Goal: Transaction & Acquisition: Subscribe to service/newsletter

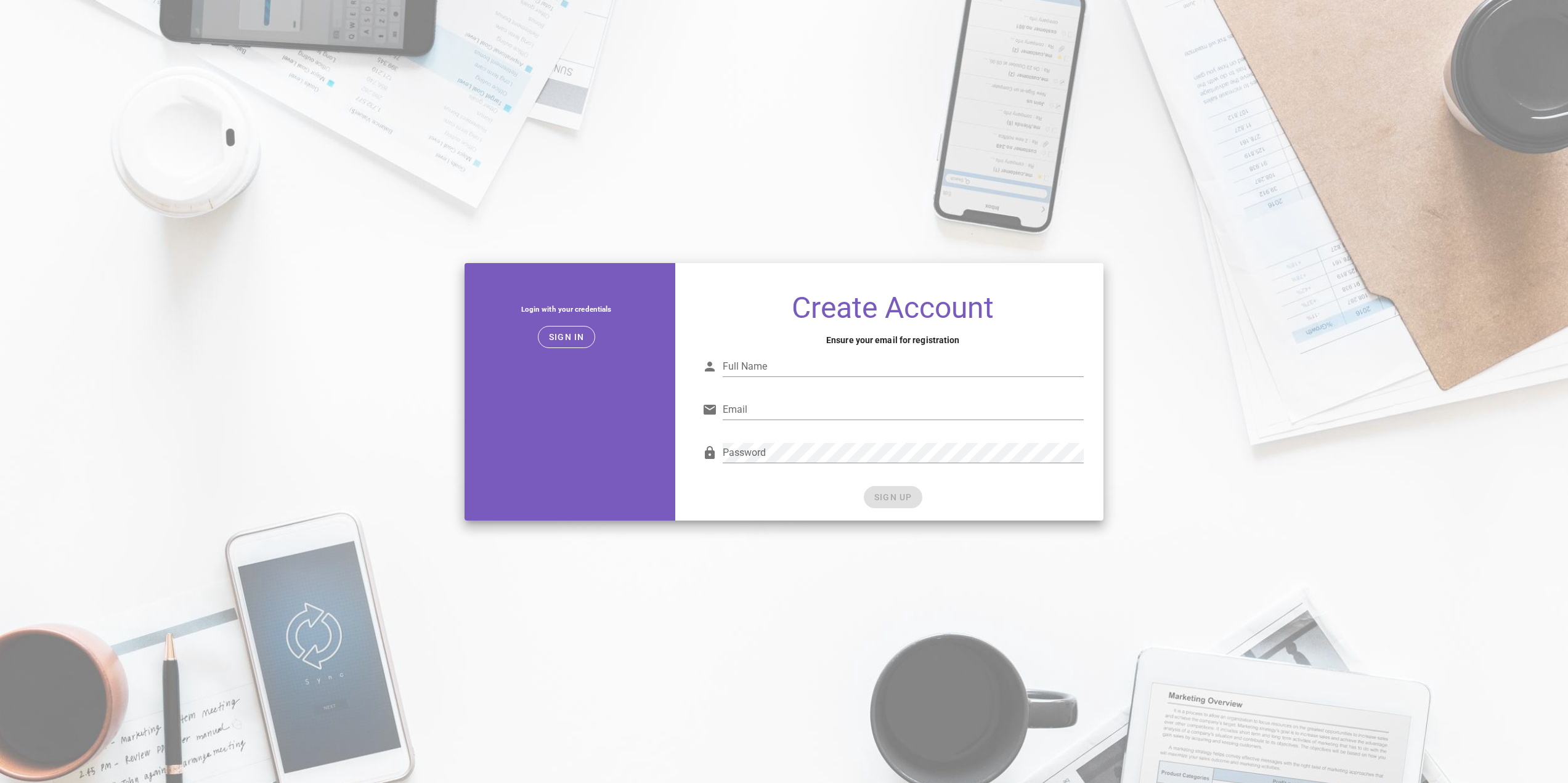
click at [769, 364] on input "Full Name" at bounding box center [903, 366] width 361 height 20
click at [772, 364] on input "Full Name" at bounding box center [903, 366] width 361 height 20
click at [760, 409] on input "Email" at bounding box center [903, 409] width 361 height 20
click at [761, 364] on input "Full Name" at bounding box center [903, 366] width 361 height 20
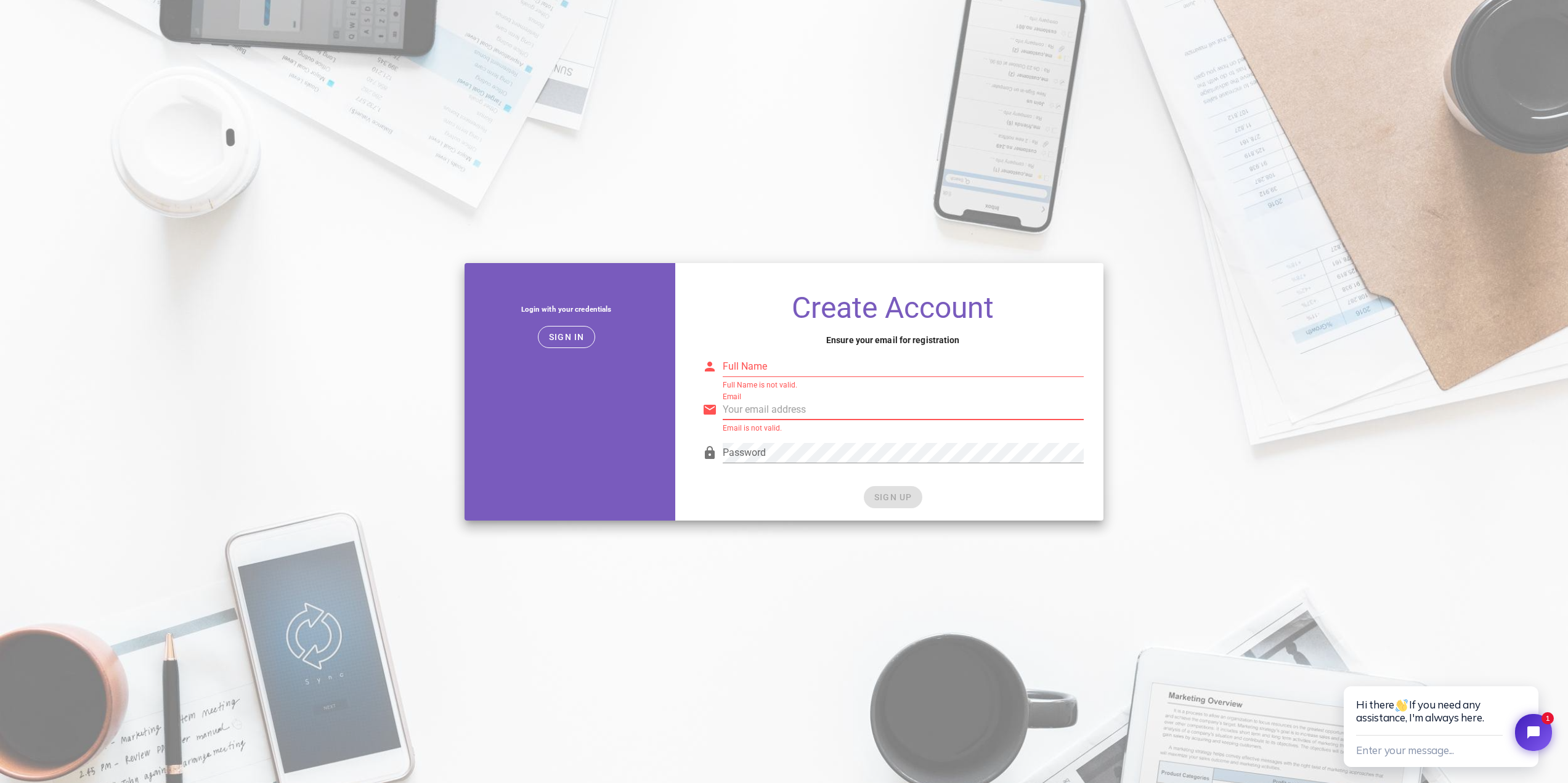
click at [759, 408] on input "Email" at bounding box center [903, 409] width 361 height 20
type input "info@sercle.com.au"
click at [791, 361] on input "Full Name" at bounding box center [903, 366] width 361 height 20
type input "Jackson Button"
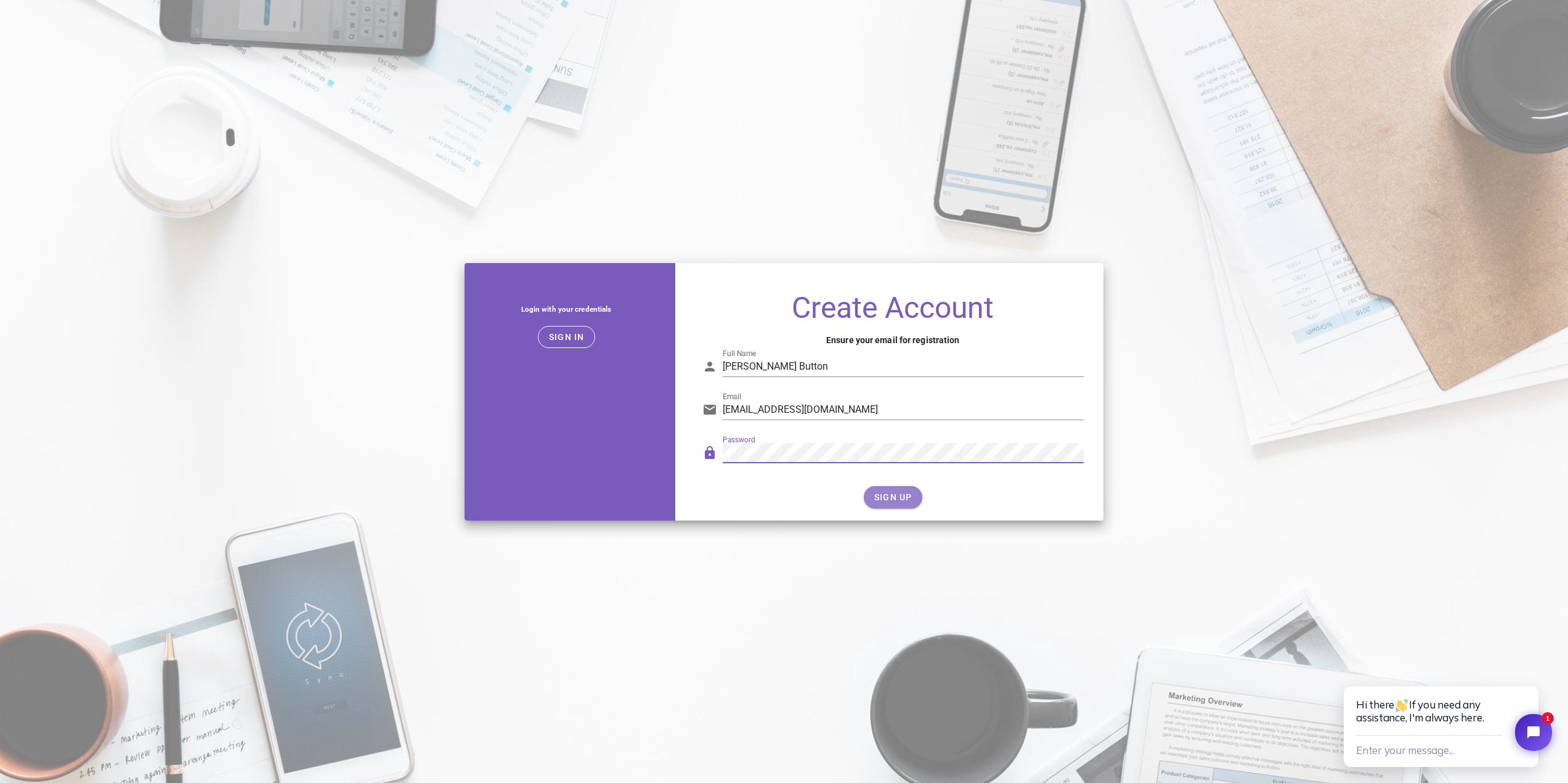
click at [901, 503] on button "SIGN UP" at bounding box center [893, 496] width 59 height 22
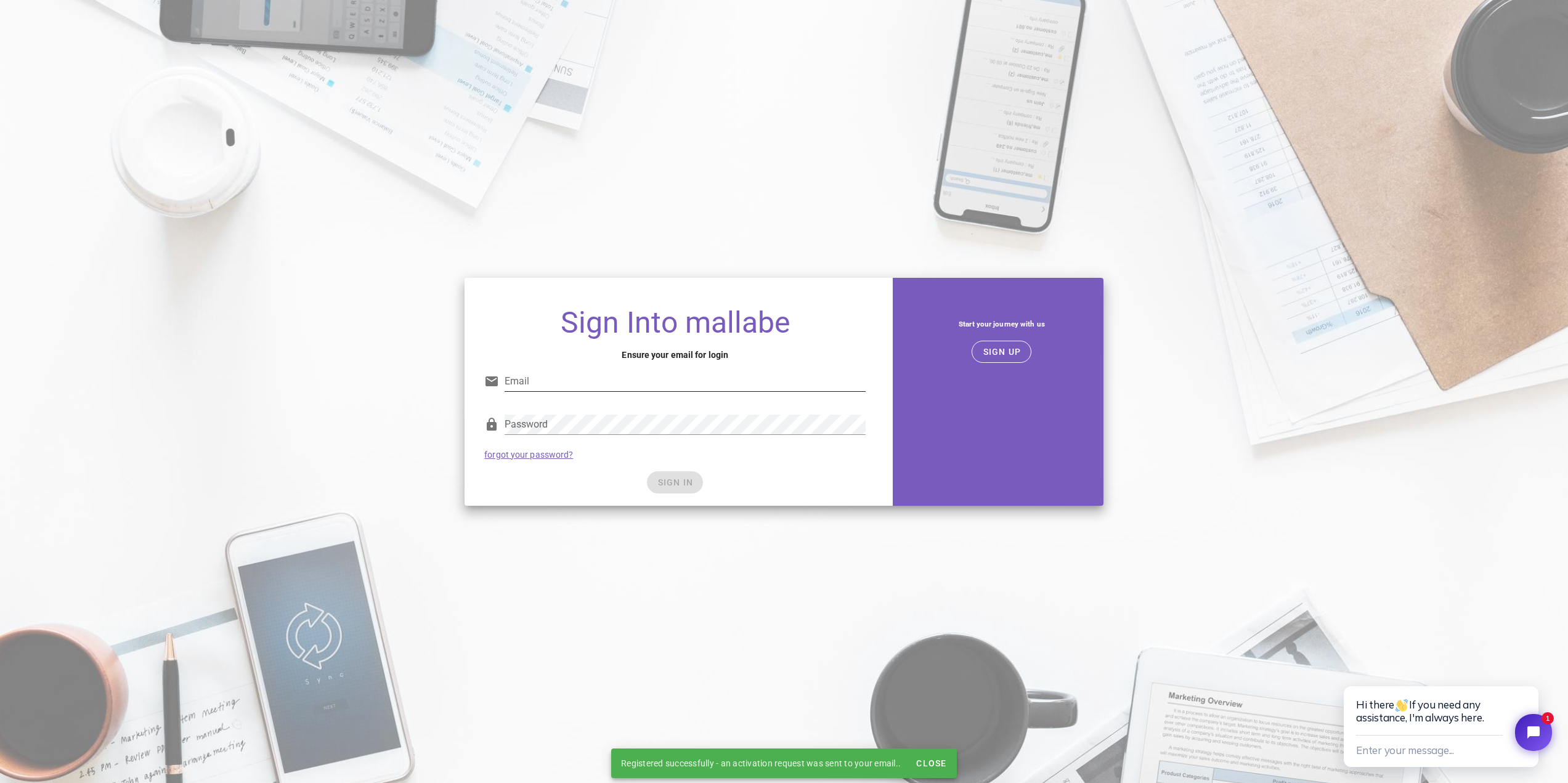
click at [527, 379] on input "Email" at bounding box center [685, 381] width 361 height 20
type input "info@sercle.com.au"
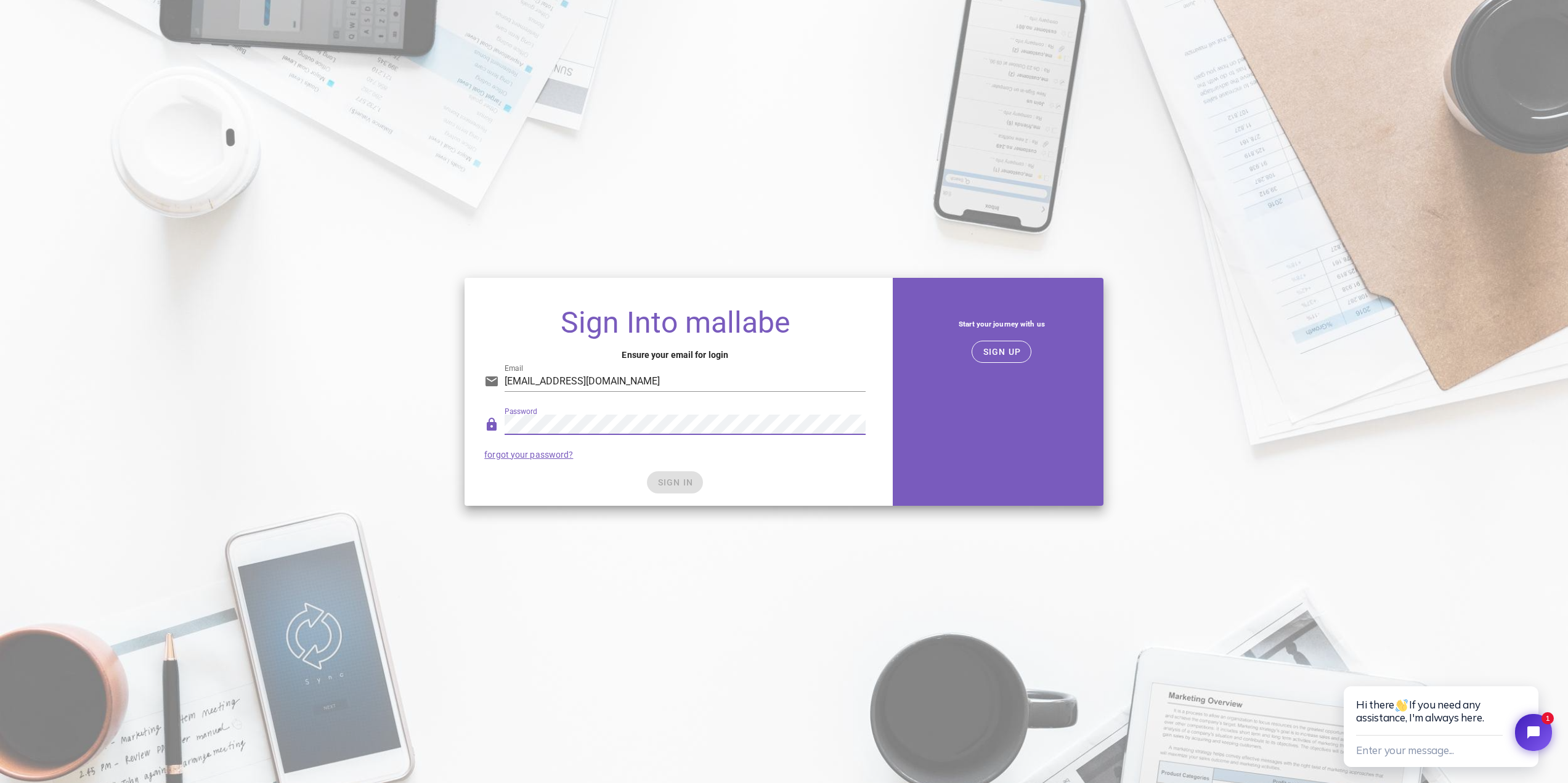
click at [576, 490] on div "SIGN IN" at bounding box center [675, 482] width 381 height 22
click at [670, 487] on button "SIGN IN" at bounding box center [675, 482] width 56 height 22
click at [687, 479] on span "SIGN IN" at bounding box center [675, 482] width 36 height 10
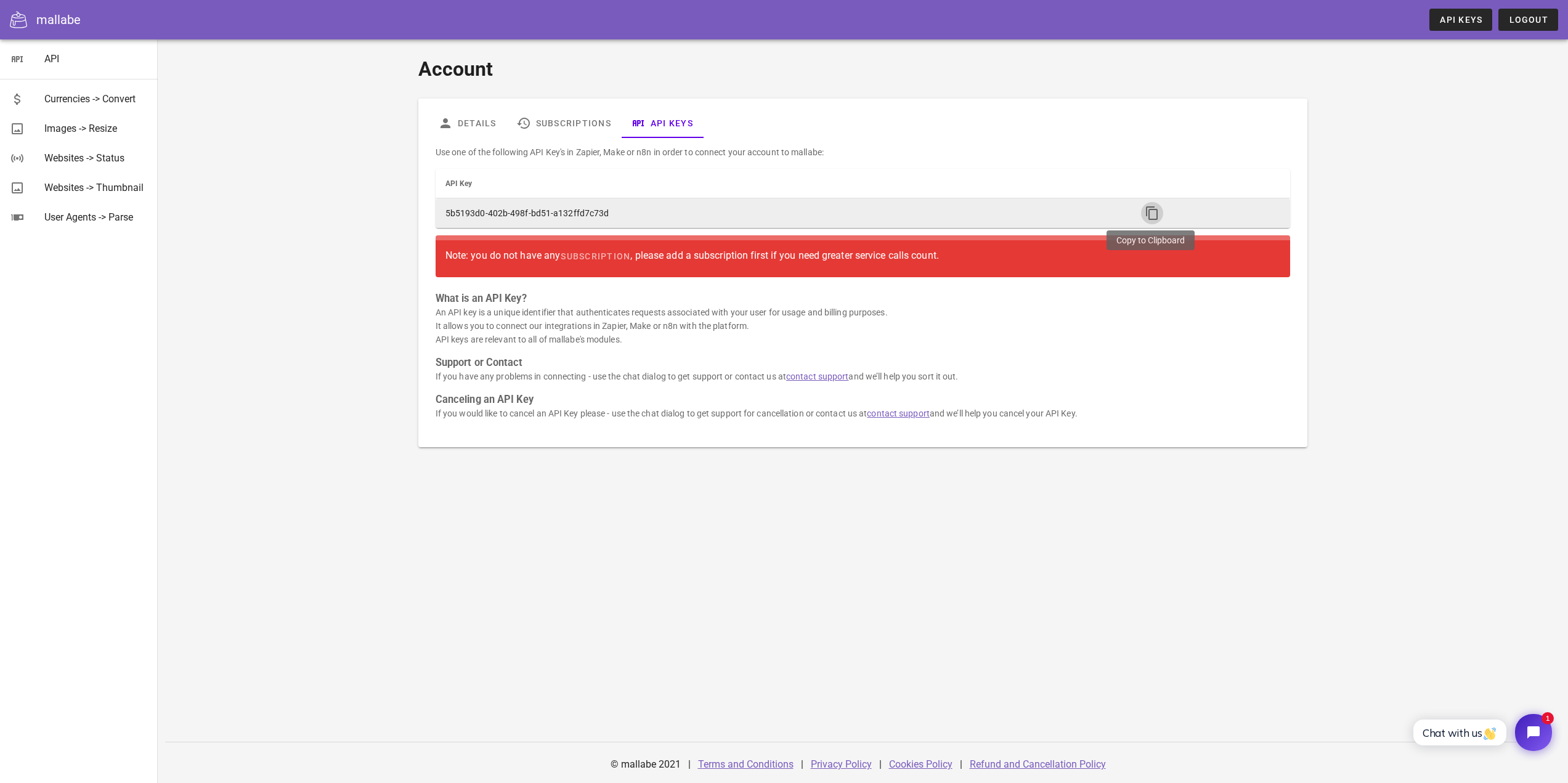
click at [1153, 210] on icon "button" at bounding box center [1152, 213] width 15 height 15
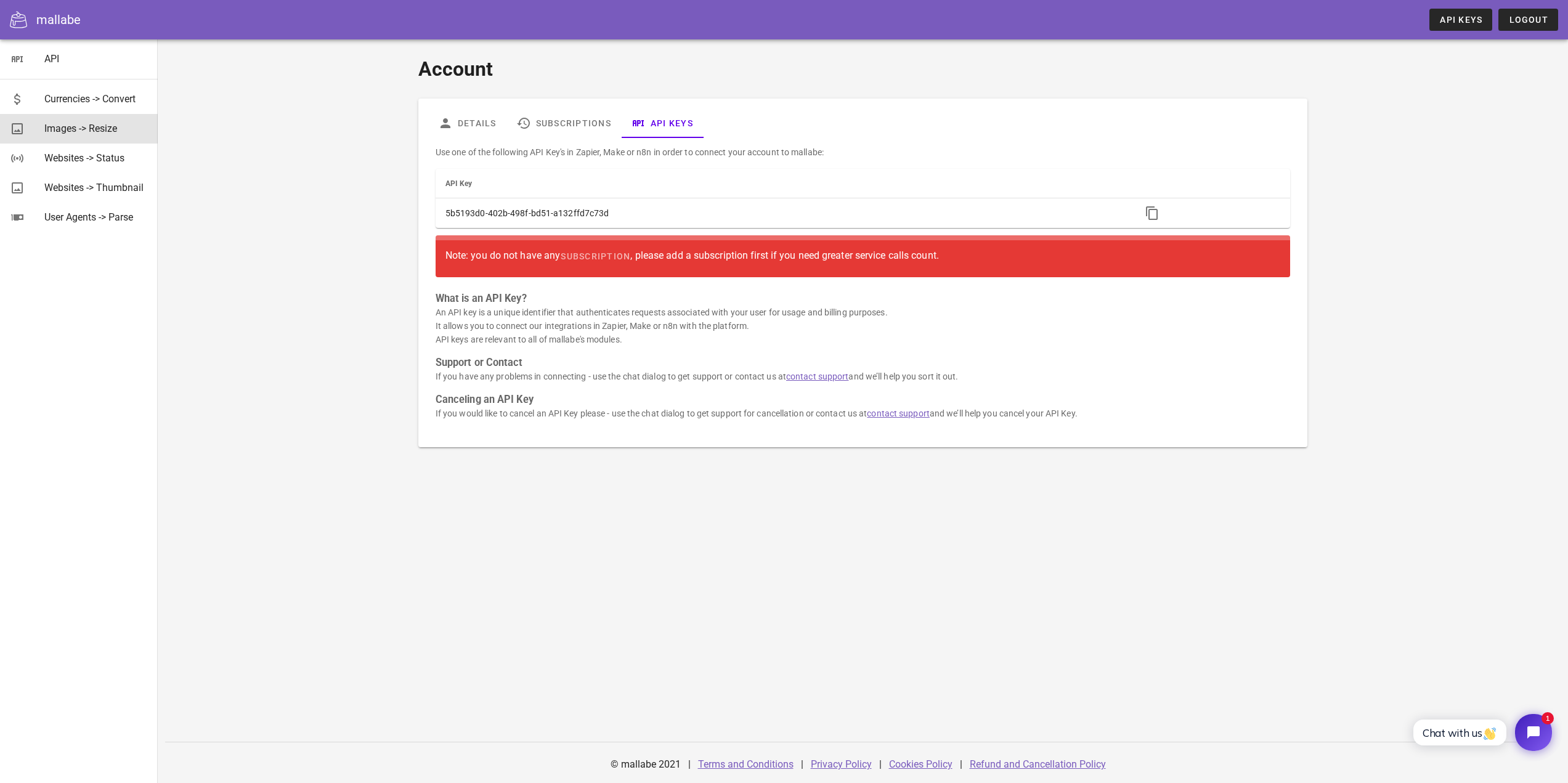
click at [107, 131] on div "Images -> Resize" at bounding box center [96, 128] width 104 height 12
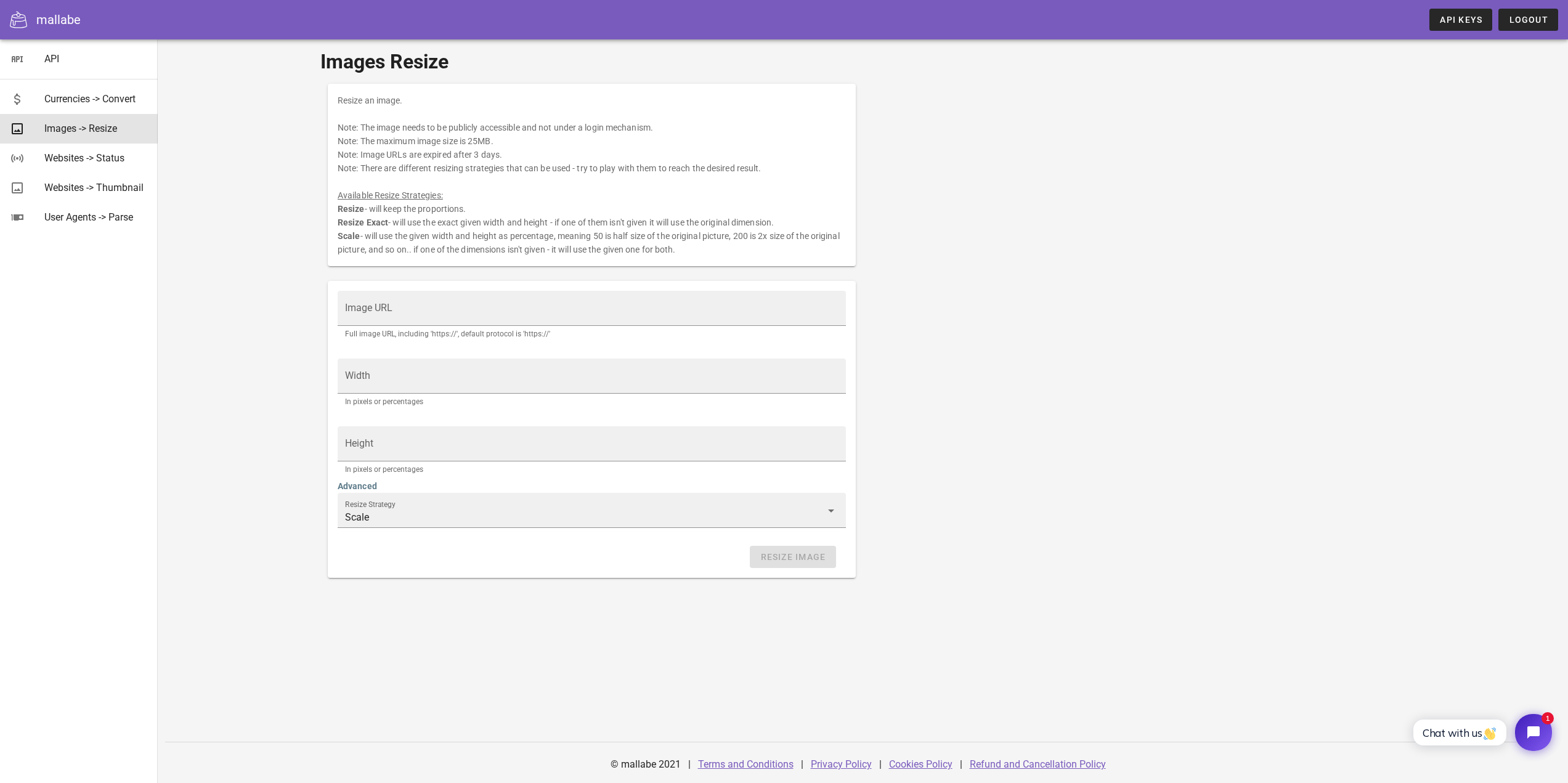
click at [46, 16] on div "mallabe" at bounding box center [59, 20] width 45 height 18
click at [21, 22] on icon at bounding box center [18, 19] width 17 height 17
click at [43, 21] on div "mallabe" at bounding box center [59, 20] width 45 height 18
click at [20, 21] on icon at bounding box center [18, 19] width 17 height 17
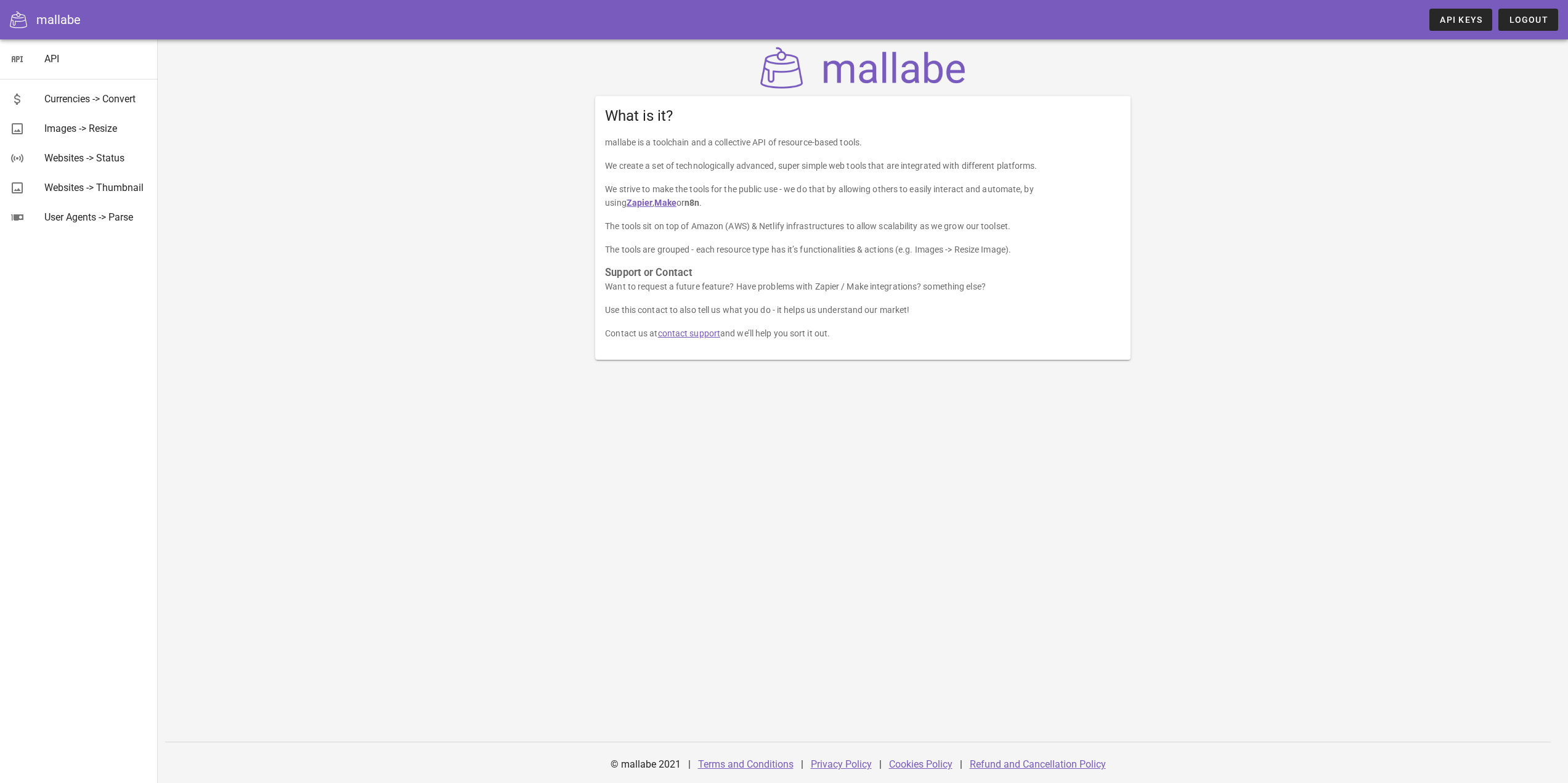
click at [368, 196] on div "What is it? mallabe is a toolchain and a collective API of resource-based tools…" at bounding box center [863, 203] width 1100 height 327
click at [14, 56] on icon at bounding box center [17, 59] width 15 height 15
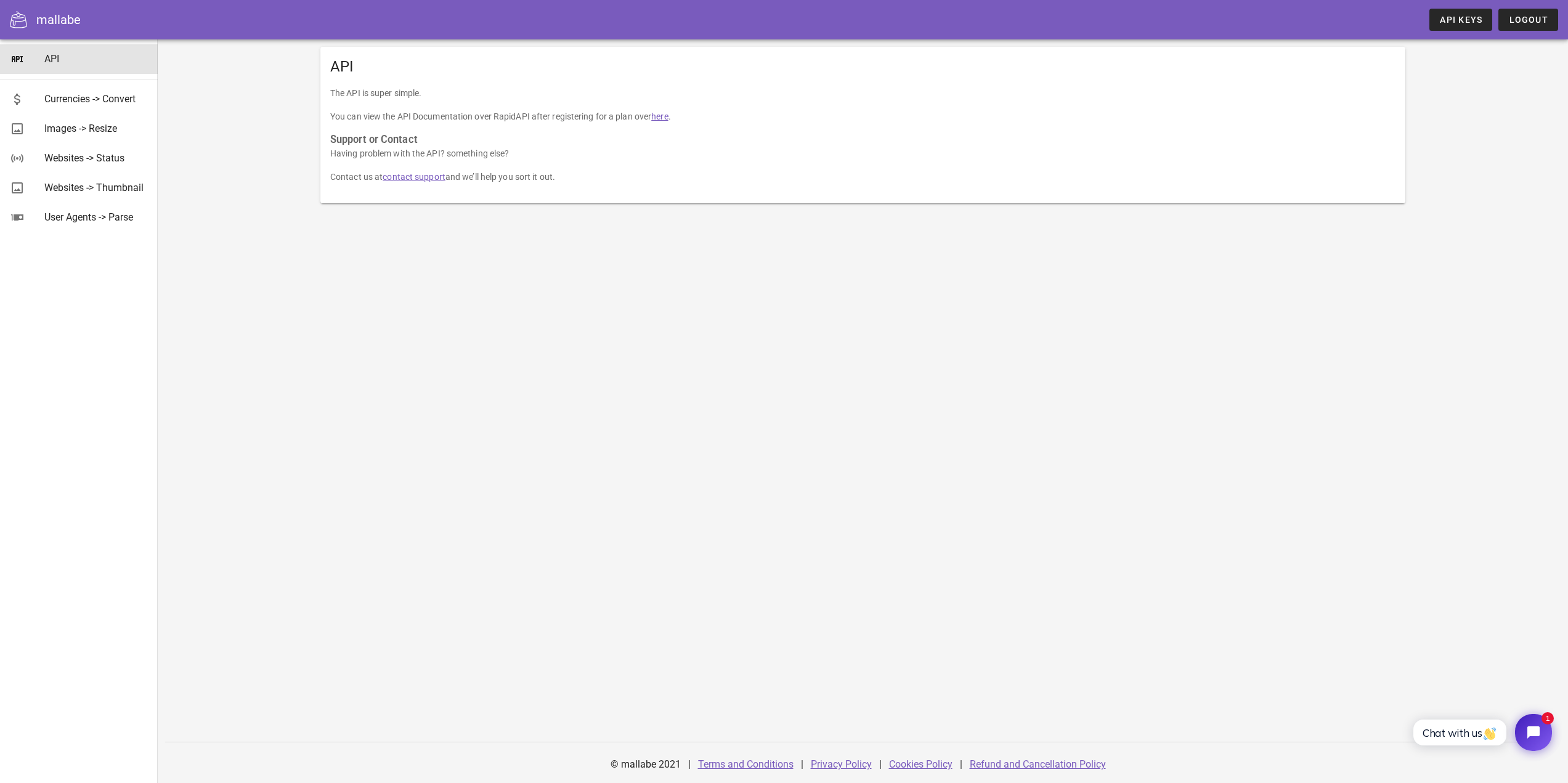
click at [452, 287] on div "API The API is super simple. You can view the API Documentation over RapidAPI a…" at bounding box center [862, 411] width 1410 height 743
click at [36, 10] on div "mallabe API Keys Logout" at bounding box center [784, 20] width 1568 height 40
click at [11, 22] on icon at bounding box center [18, 19] width 17 height 17
click at [64, 127] on div "Images -> Resize" at bounding box center [96, 128] width 104 height 12
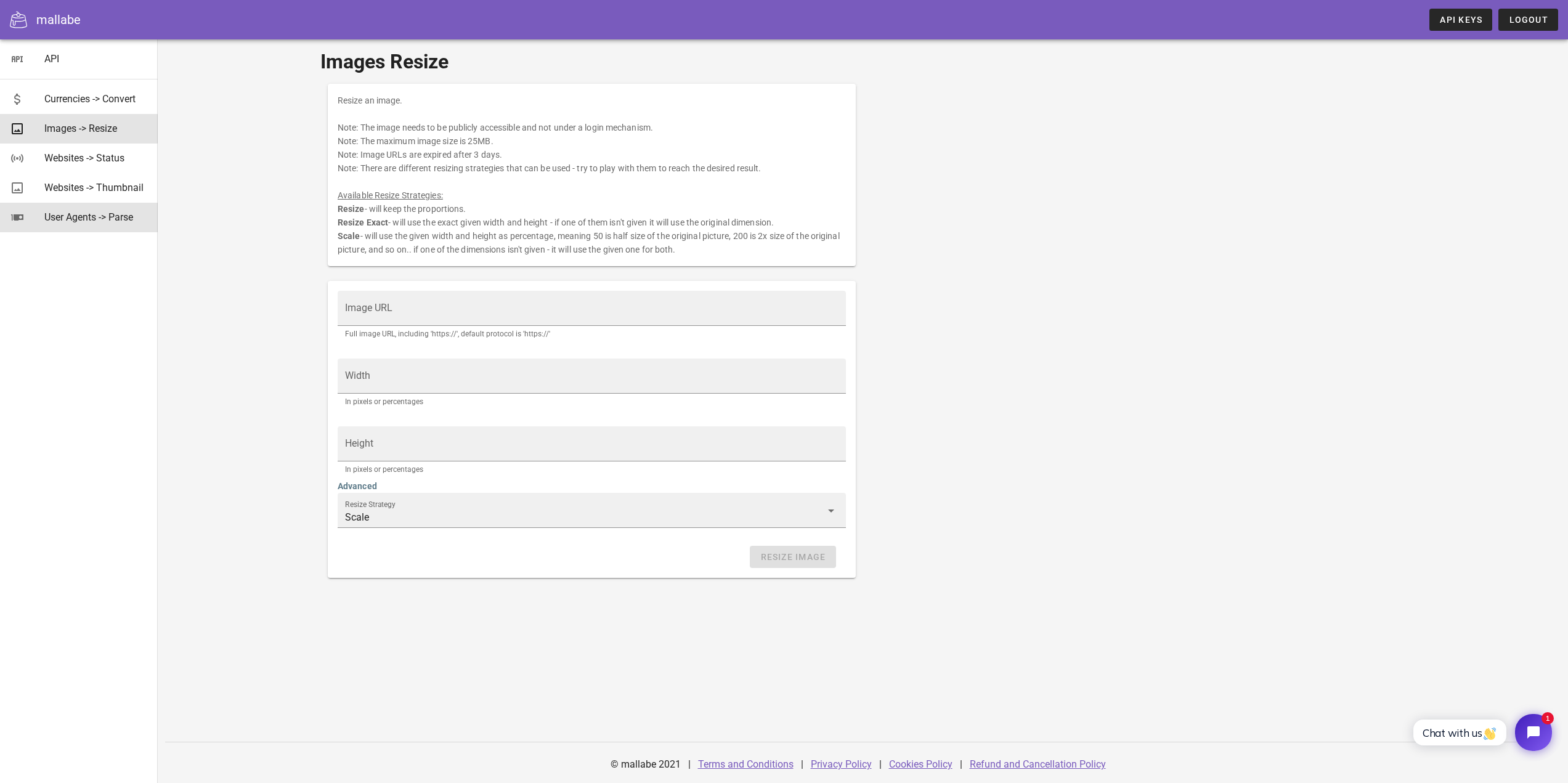
click at [102, 222] on div "User Agents -> Parse" at bounding box center [96, 217] width 104 height 12
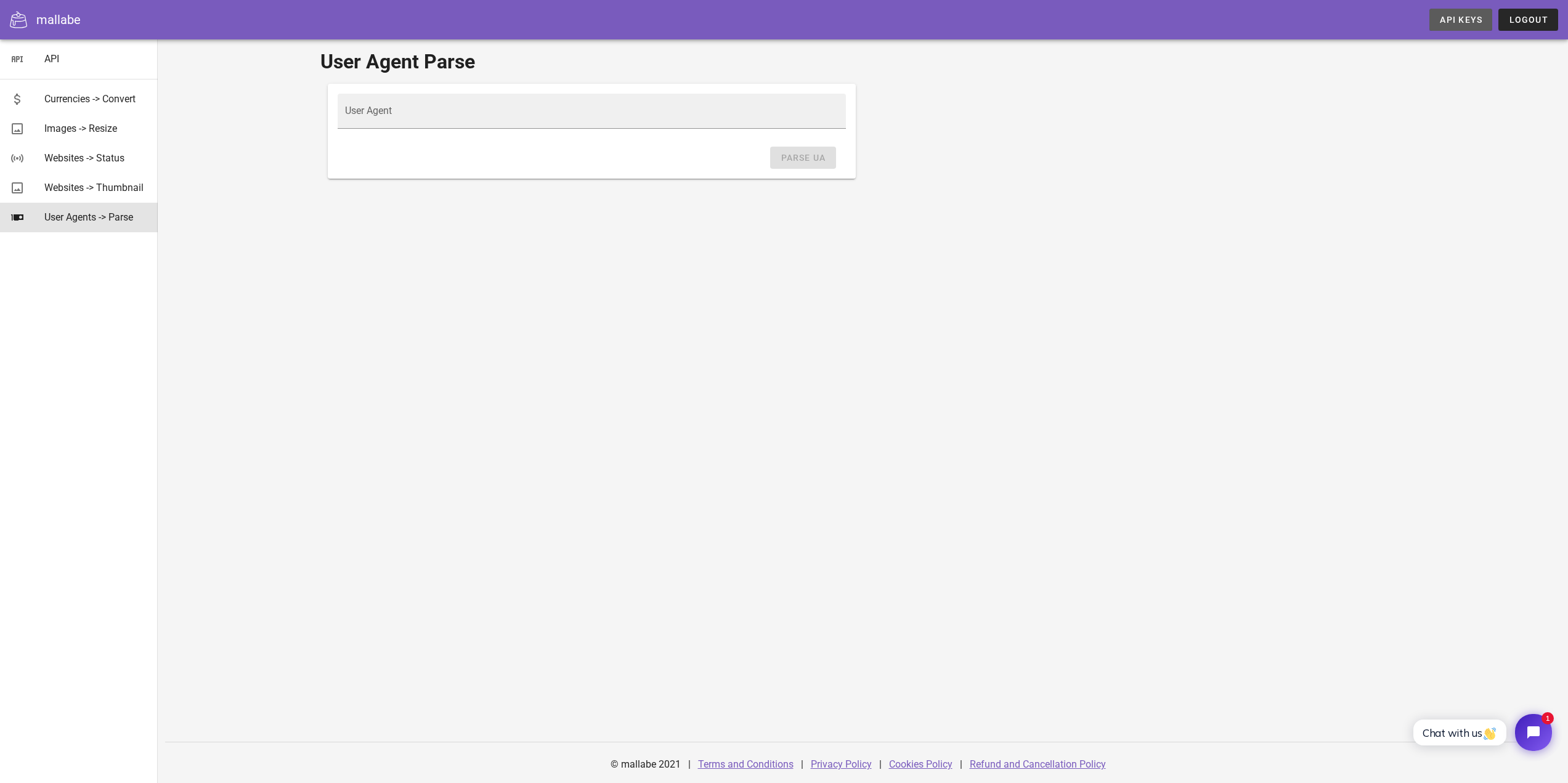
click at [1459, 22] on span "API Keys" at bounding box center [1460, 20] width 43 height 10
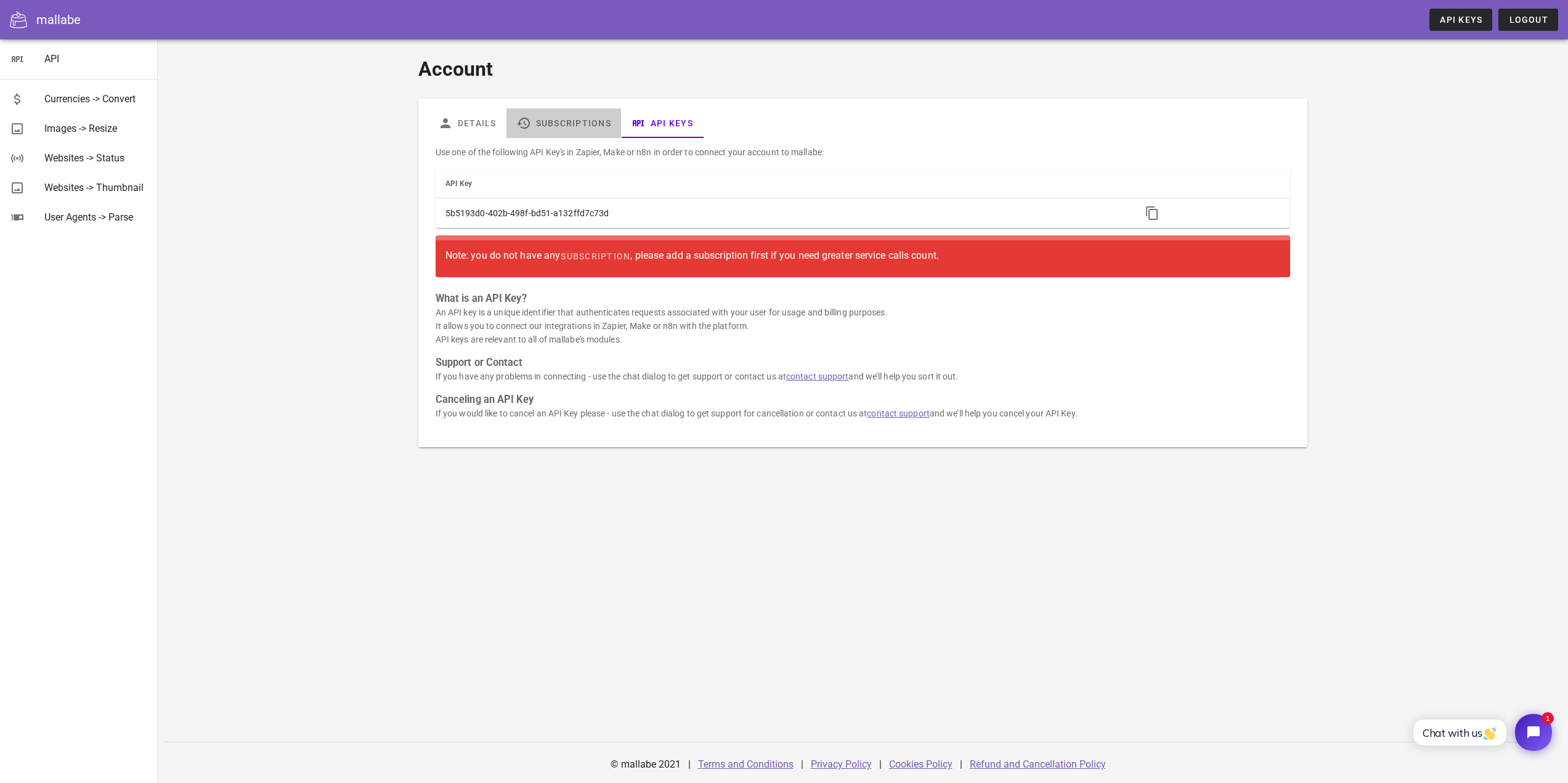
click at [595, 117] on link "Subscriptions" at bounding box center [564, 123] width 114 height 30
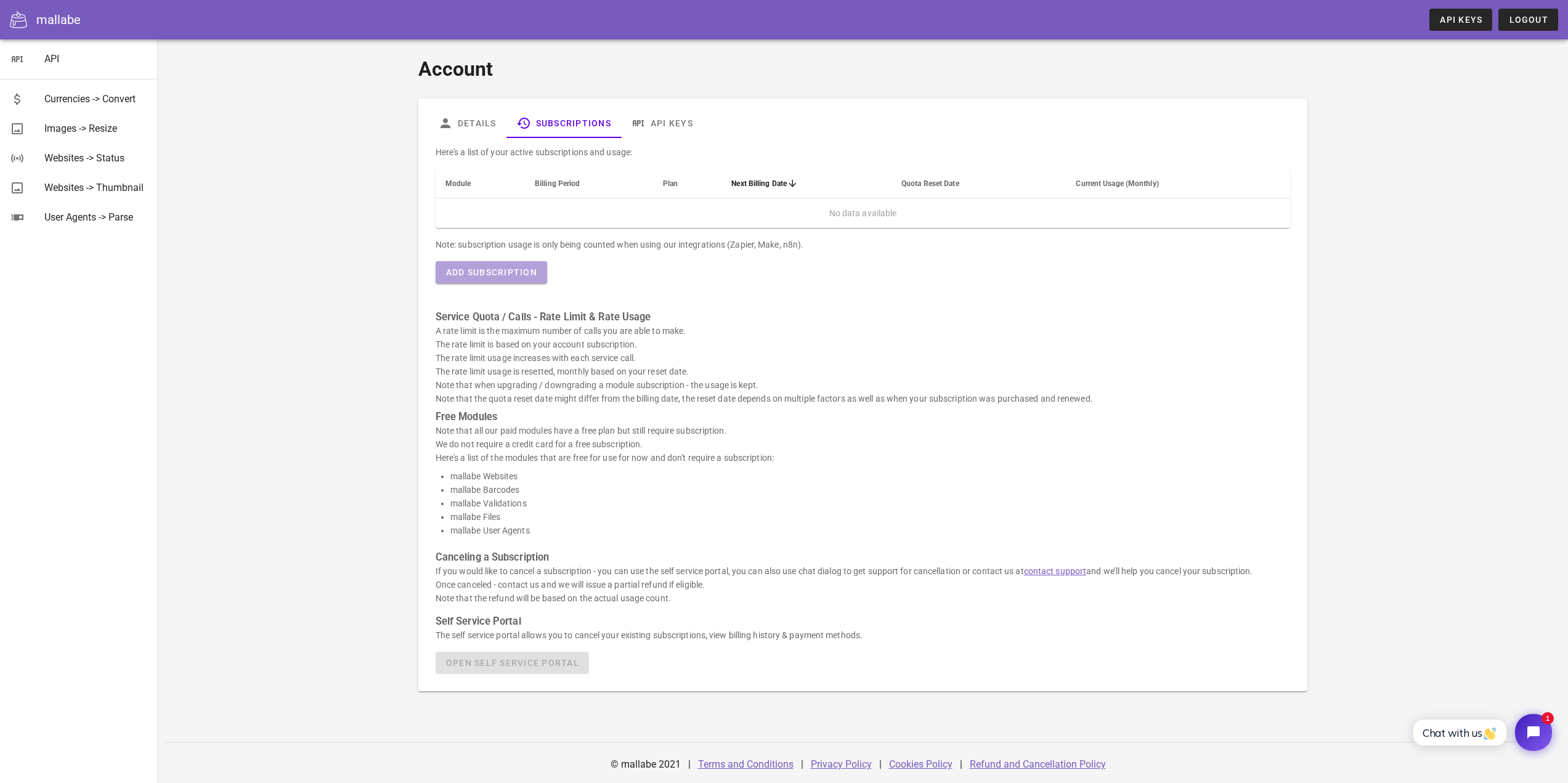
click at [486, 271] on span "Add Subscription" at bounding box center [491, 273] width 92 height 10
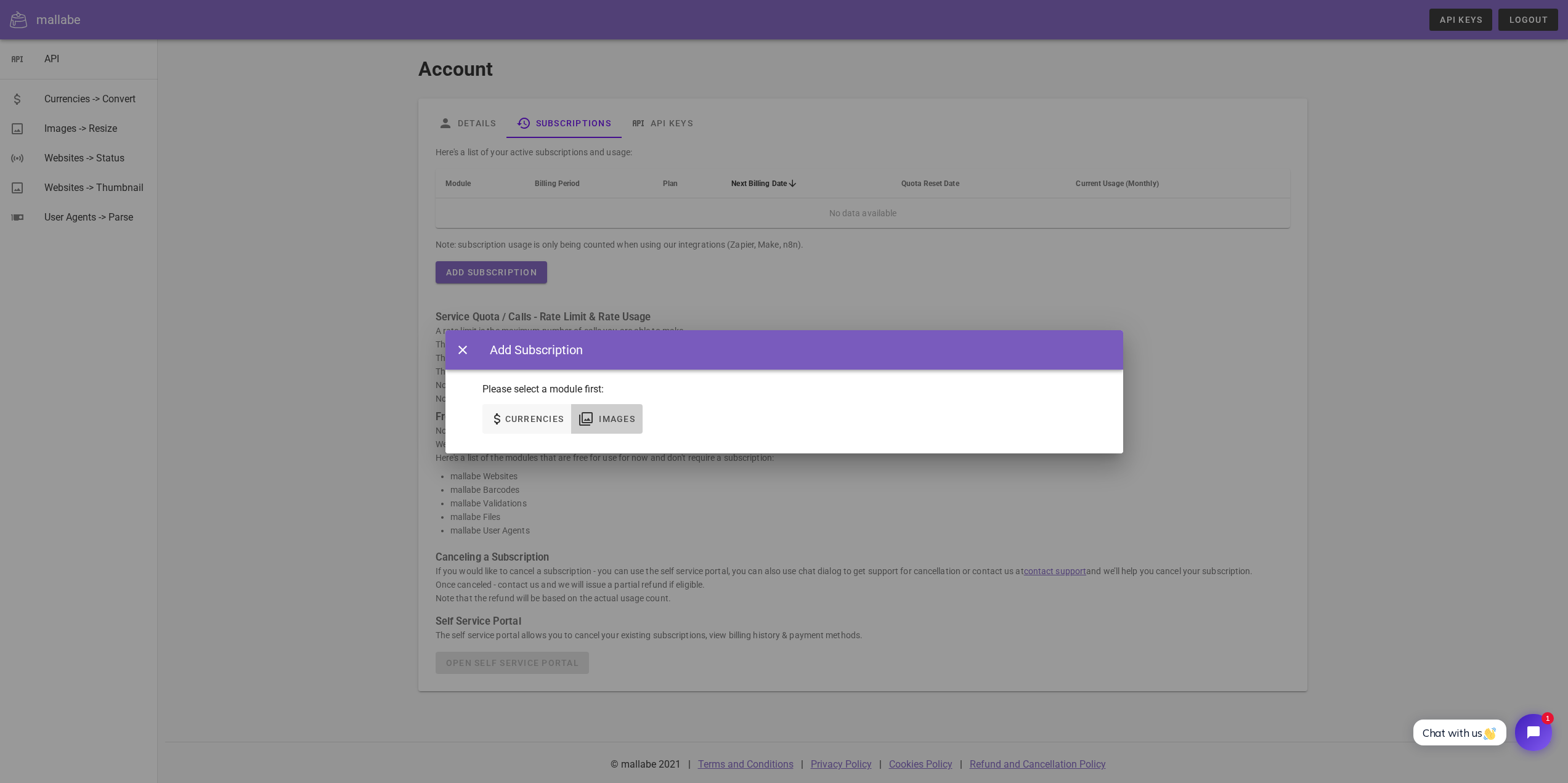
click at [627, 423] on span "Images" at bounding box center [617, 419] width 37 height 10
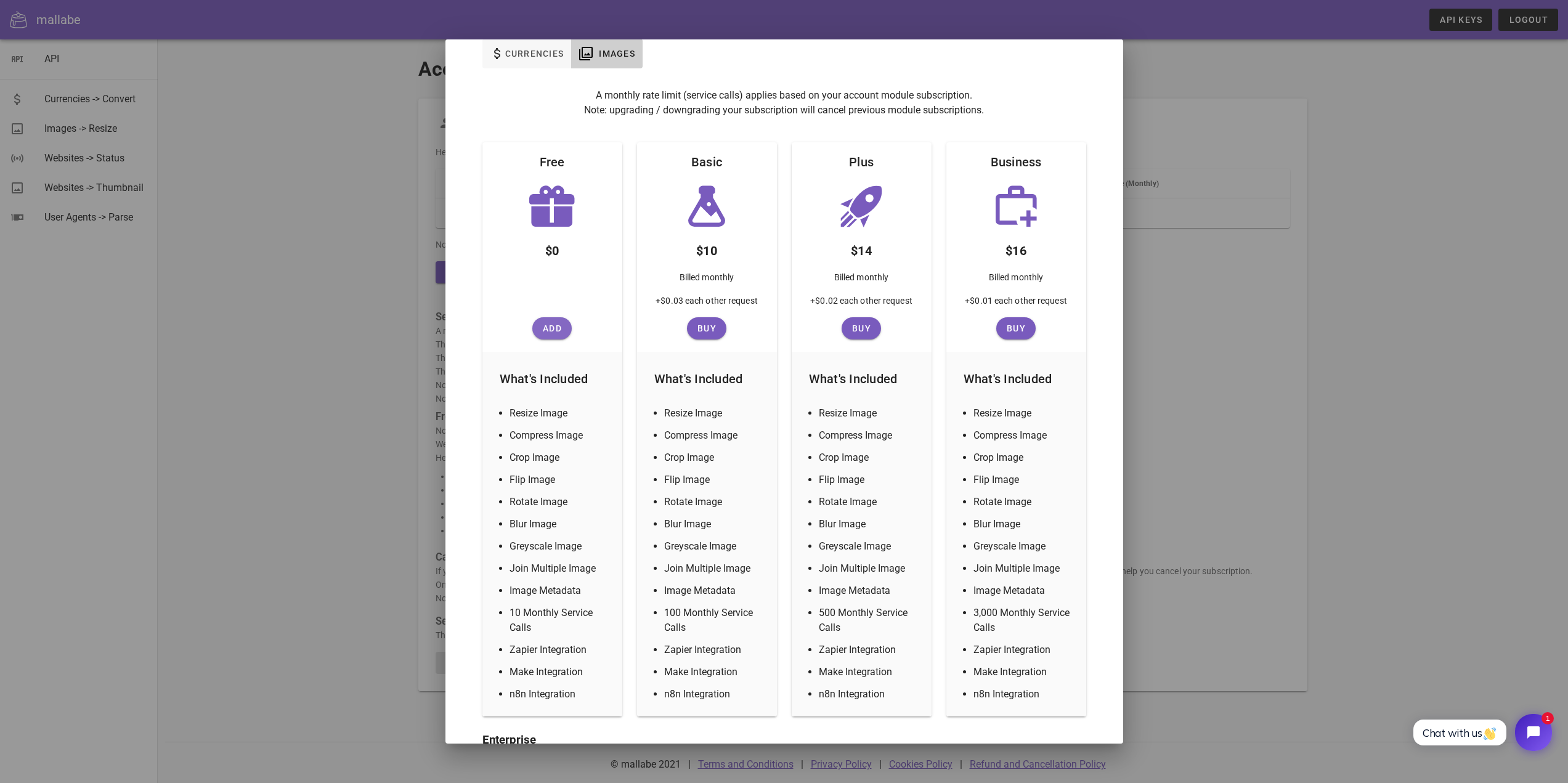
scroll to position [118, 0]
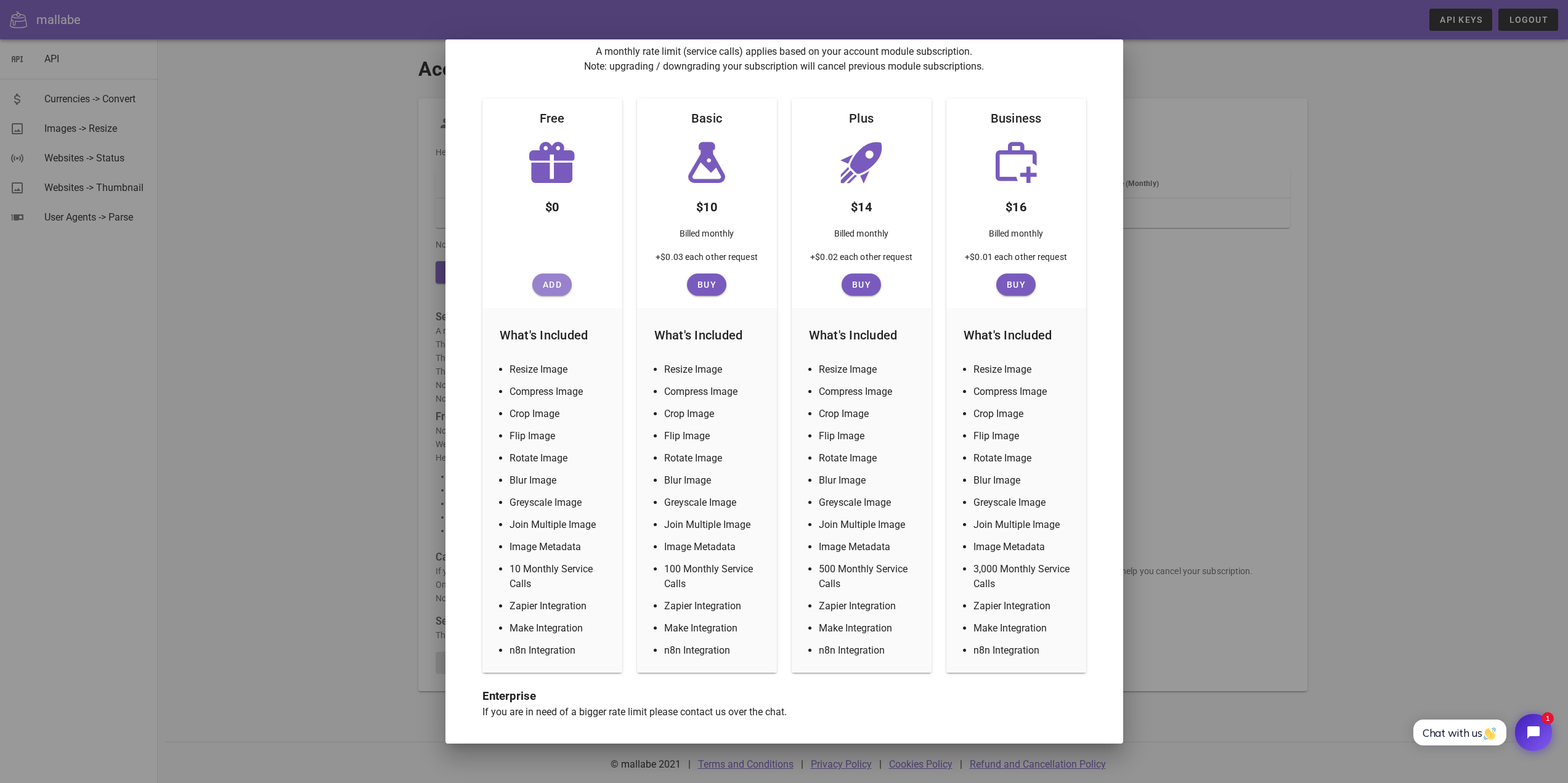
click at [553, 282] on span "Add" at bounding box center [552, 284] width 30 height 10
